Goal: Information Seeking & Learning: Check status

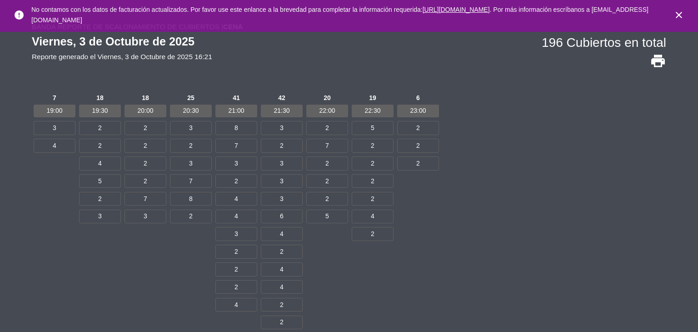
click at [674, 13] on icon "close" at bounding box center [679, 15] width 11 height 11
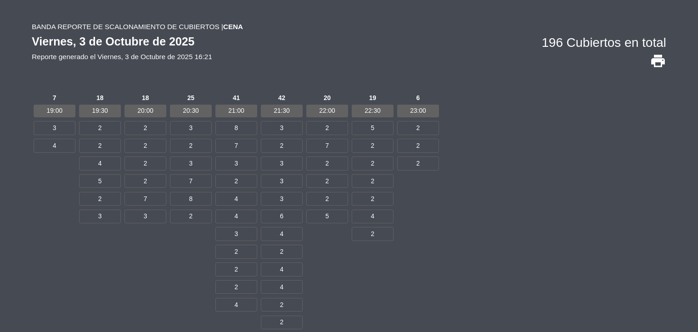
click at [486, 172] on div "7 19:00 3 4 18 19:30 2 2 4 5 2 3 18 20:00 2 2 2 2 7 3 25 20:30 3 2 3 7 8 2 41 2…" at bounding box center [349, 234] width 635 height 286
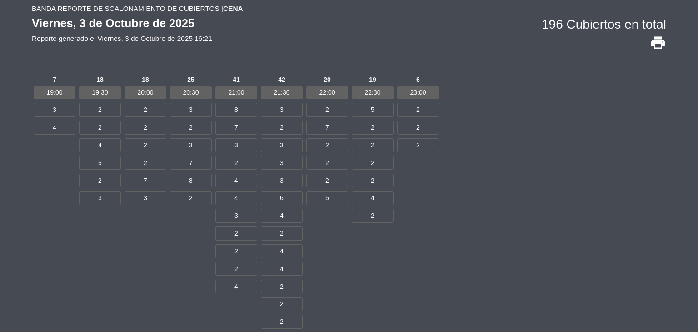
scroll to position [49, 0]
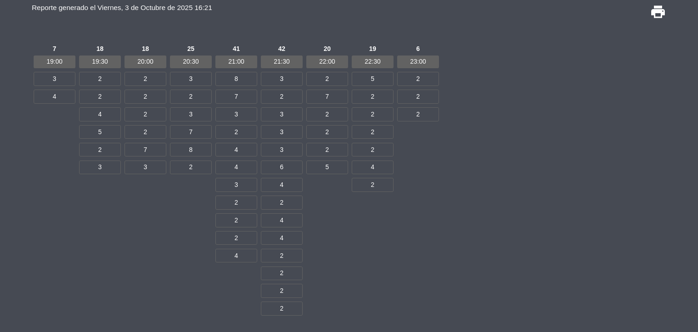
click at [466, 153] on div "7 19:00 3 4 18 19:30 2 2 4 5 2 3 18 20:00 2 2 2 2 7 3 25 20:30 3 2 3 7 8 2 41 2…" at bounding box center [349, 185] width 635 height 286
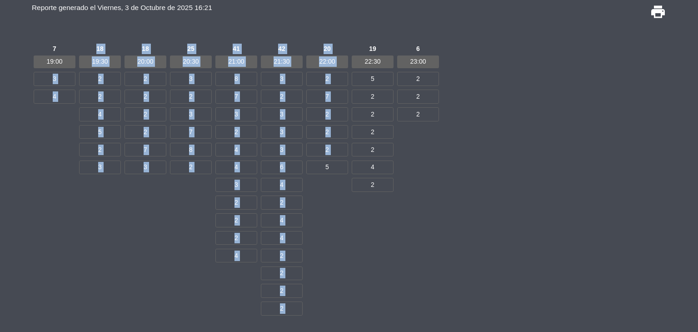
drag, startPoint x: 326, startPoint y: 306, endPoint x: 0, endPoint y: 82, distance: 395.2
click at [0, 82] on main "Banda Reporte de scalonamiento de cubiertos | Cena Viernes, 3 de Octubre de 202…" at bounding box center [349, 145] width 698 height 372
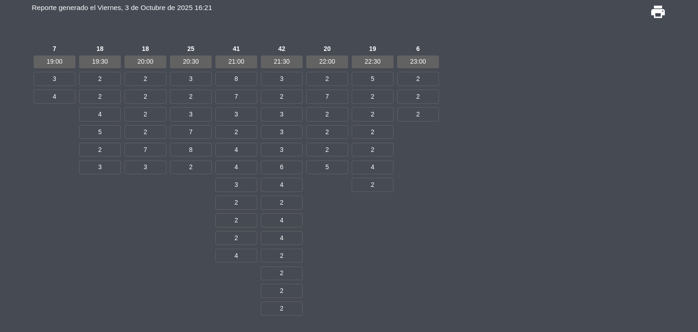
drag, startPoint x: 325, startPoint y: 228, endPoint x: 343, endPoint y: 291, distance: 65.6
click at [343, 291] on div "20 22:00 2 7 2 2 2 5" at bounding box center [327, 185] width 45 height 286
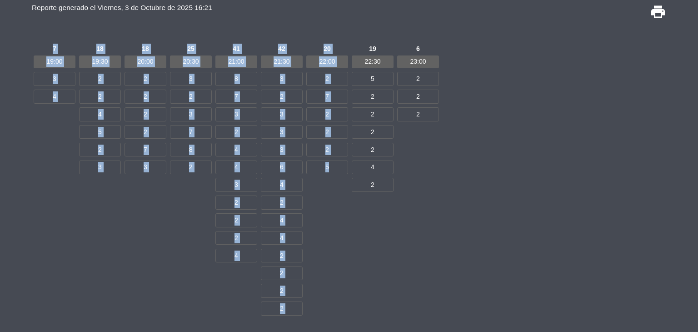
drag, startPoint x: 331, startPoint y: 304, endPoint x: 13, endPoint y: 51, distance: 406.0
click at [13, 51] on main "Banda Reporte de scalonamiento de cubiertos | Cena Viernes, 3 de Octubre de 202…" at bounding box center [349, 145] width 698 height 372
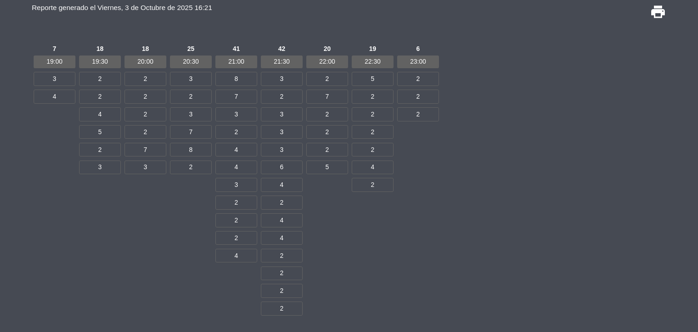
click at [388, 302] on div "19 22:30 5 2 2 2 2 4 2" at bounding box center [372, 185] width 45 height 286
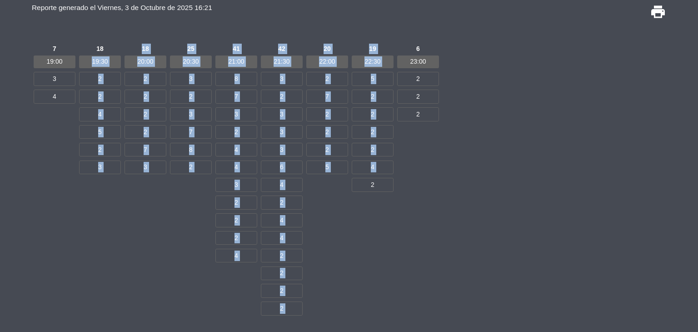
drag, startPoint x: 366, startPoint y: 319, endPoint x: 76, endPoint y: 55, distance: 391.0
click at [76, 55] on div "7 19:00 3 4 18 19:30 2 2 4 5 2 3 18 20:00 2 2 2 2 7 3 25 20:30 3 2 3 7 8 2 41 2…" at bounding box center [349, 185] width 635 height 286
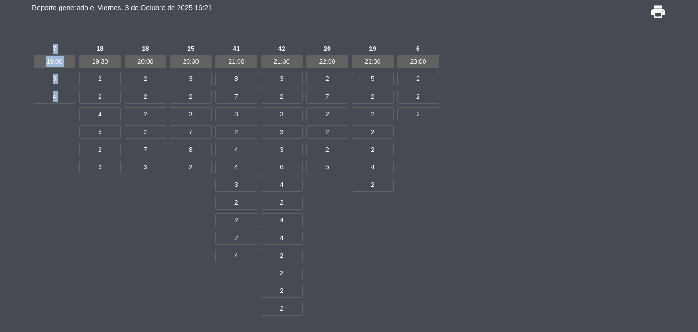
drag, startPoint x: 42, startPoint y: 37, endPoint x: 201, endPoint y: 40, distance: 159.6
click at [201, 40] on div "Banda Reporte de scalonamiento de cubiertos | Cena Viernes, 3 de Octubre de 202…" at bounding box center [349, 152] width 635 height 360
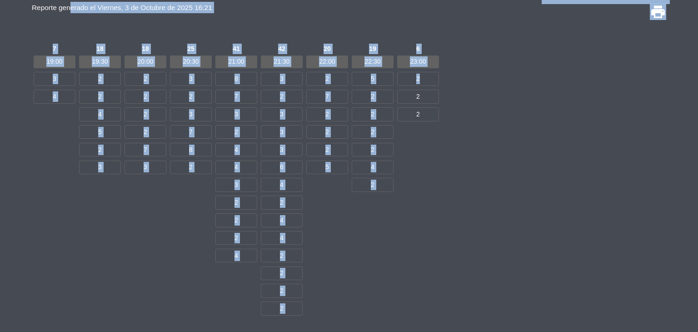
scroll to position [47, 0]
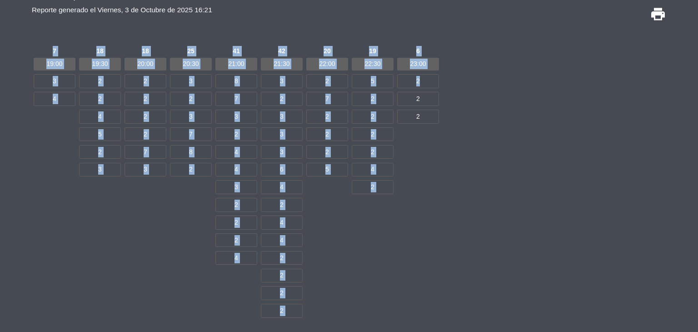
drag, startPoint x: 439, startPoint y: 59, endPoint x: 51, endPoint y: 29, distance: 389.4
click at [51, 29] on div "Banda Reporte de scalonamiento de cubiertos | Cena Viernes, 3 de Octubre de 202…" at bounding box center [349, 154] width 635 height 360
click at [362, 308] on div "19 22:30 5 2 2 2 2 4 2" at bounding box center [372, 188] width 45 height 286
drag, startPoint x: 396, startPoint y: 312, endPoint x: 0, endPoint y: 66, distance: 465.6
click at [0, 66] on main "Banda Reporte de scalonamiento de cubiertos | Cena Viernes, 3 de Octubre de 202…" at bounding box center [349, 147] width 698 height 372
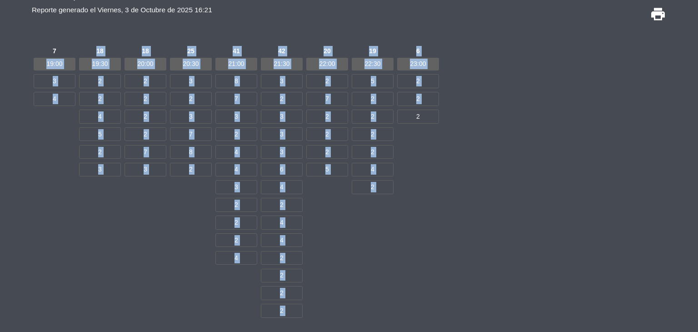
click at [321, 243] on div "20 22:00 2 7 2 2 2 5" at bounding box center [327, 188] width 45 height 286
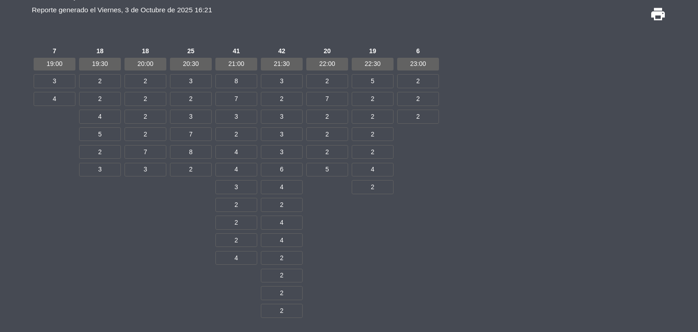
click at [309, 315] on div "20 22:00 2 7 2 2 2 5" at bounding box center [327, 188] width 45 height 286
drag, startPoint x: 306, startPoint y: 266, endPoint x: 247, endPoint y: 12, distance: 261.4
click at [247, 10] on div "Banda Reporte de scalonamiento de cubiertos | Cena Viernes, 3 de Octubre de 202…" at bounding box center [349, 154] width 635 height 360
click at [280, 13] on div "Viernes, 3 de Octubre de 2025 Reporte generado el Viernes, 3 de Octubre de 2025…" at bounding box center [349, 5] width 635 height 40
drag, startPoint x: 275, startPoint y: 34, endPoint x: 293, endPoint y: 133, distance: 100.7
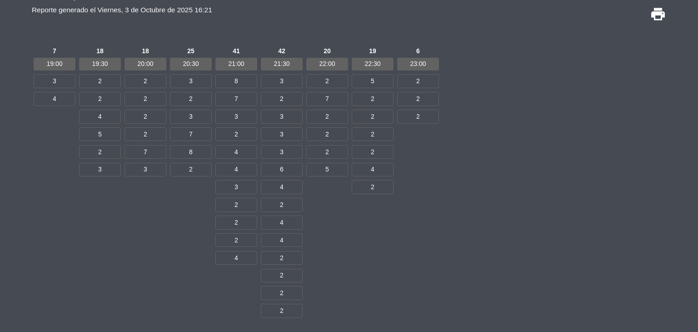
click at [293, 133] on div "Banda Reporte de scalonamiento de cubiertos | Cena Viernes, 3 de Octubre de 202…" at bounding box center [349, 154] width 635 height 360
click at [337, 200] on div "20 22:00 2 7 2 2 2 5" at bounding box center [327, 188] width 45 height 286
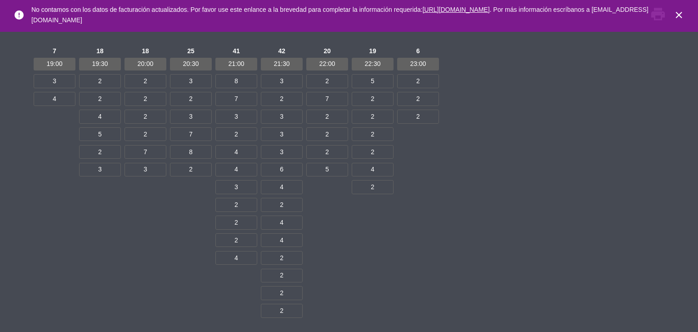
click at [684, 14] on icon "close" at bounding box center [679, 15] width 11 height 11
